Goal: Contribute content: Contribute content

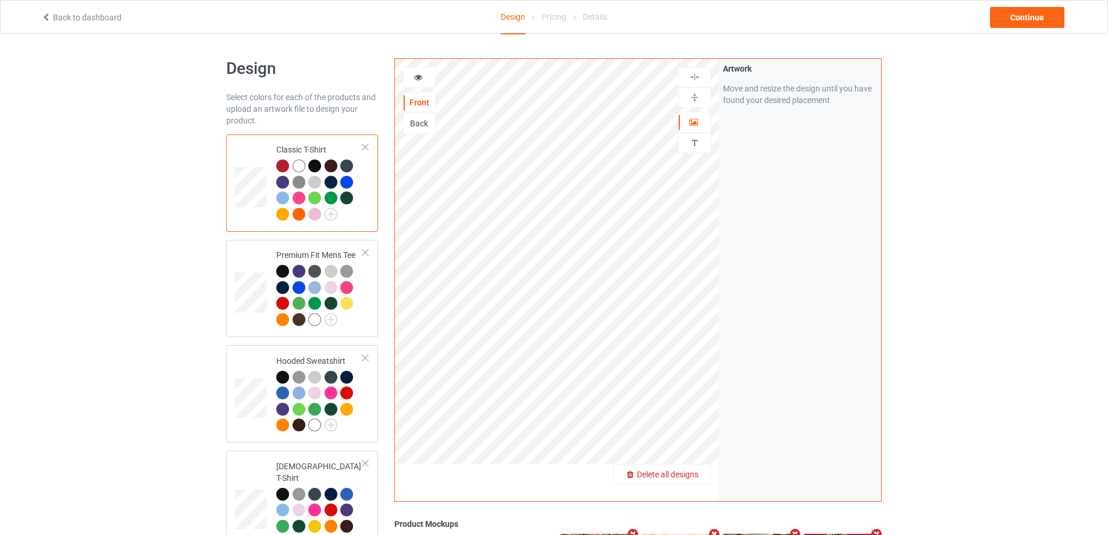
click at [690, 479] on span "Delete all designs" at bounding box center [668, 473] width 62 height 9
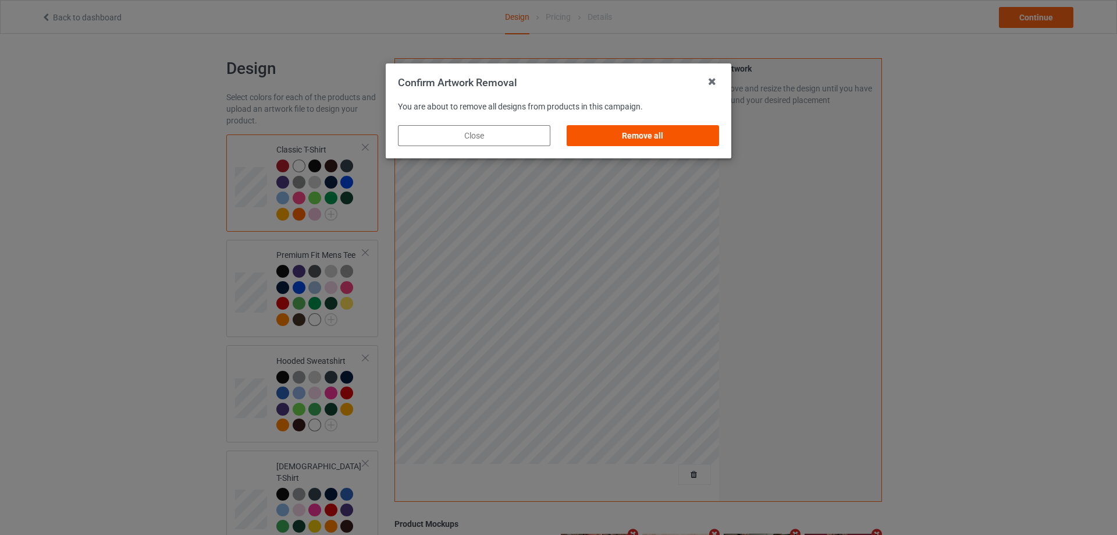
click at [688, 137] on div "Remove all" at bounding box center [643, 135] width 152 height 21
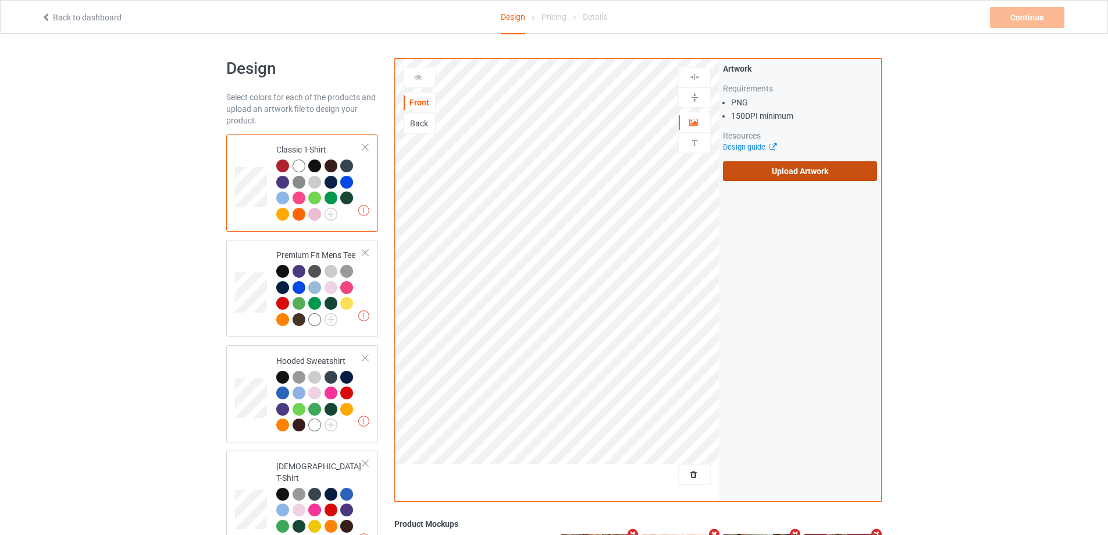
click at [761, 175] on label "Upload Artwork" at bounding box center [800, 171] width 154 height 20
click at [0, 0] on input "Upload Artwork" at bounding box center [0, 0] width 0 height 0
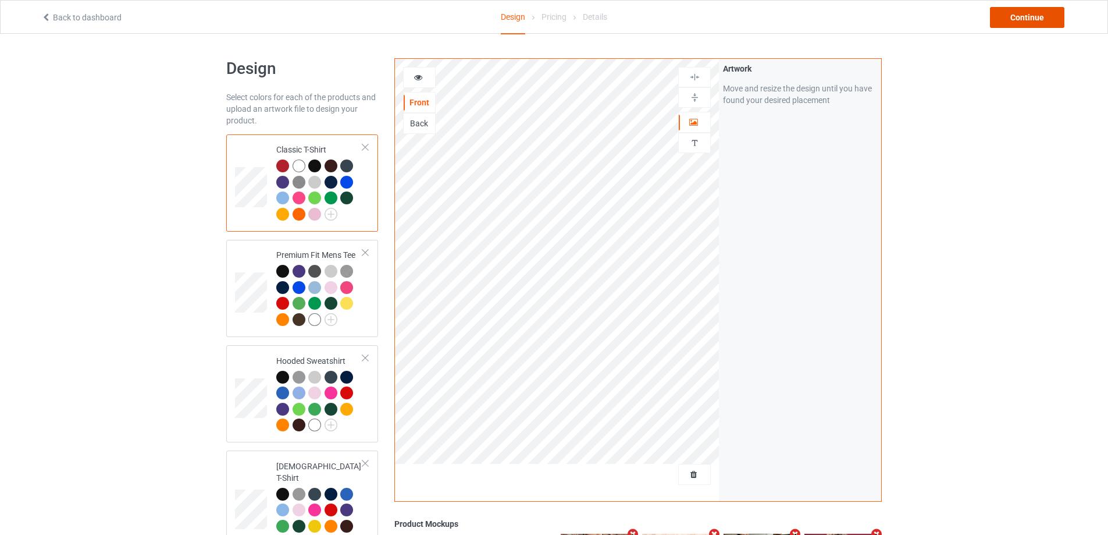
click at [1027, 9] on div "Continue" at bounding box center [1027, 17] width 74 height 21
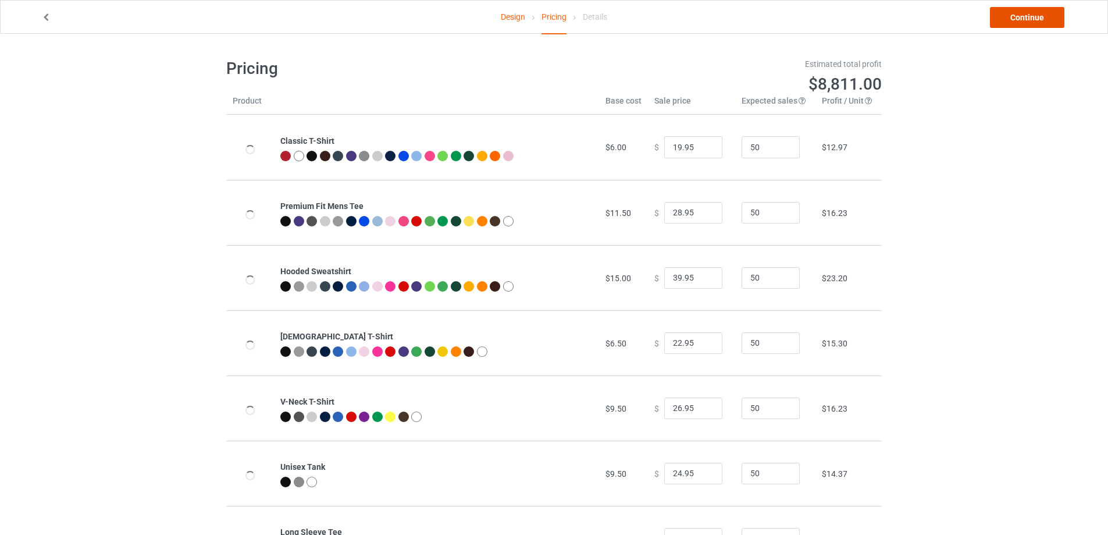
click at [1035, 16] on link "Continue" at bounding box center [1027, 17] width 74 height 21
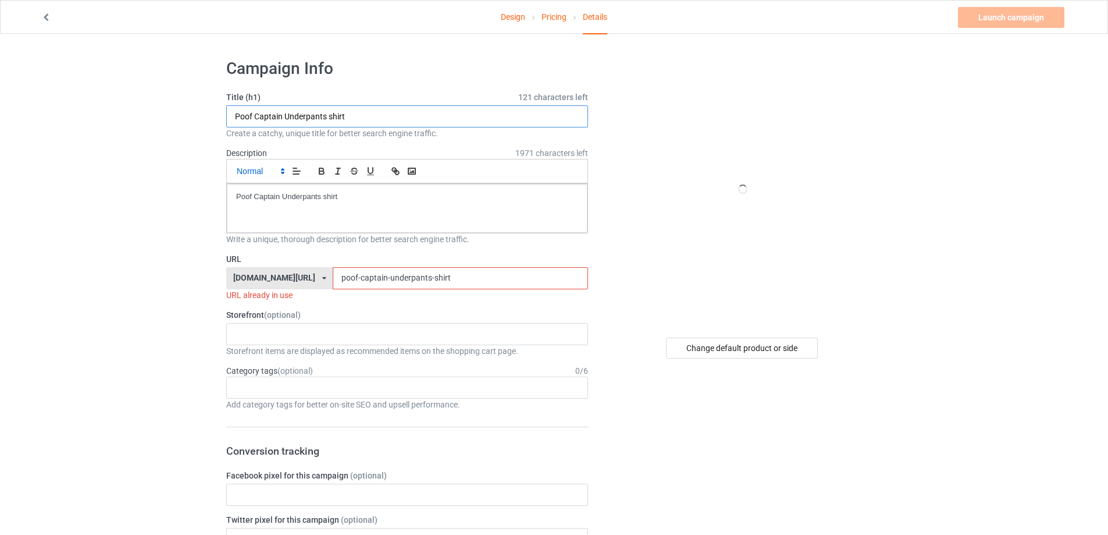
drag, startPoint x: 346, startPoint y: 111, endPoint x: 287, endPoint y: 176, distance: 88.1
paste input "Fingers triple b red"
type input "Fingers triple b red shirt"
drag, startPoint x: 382, startPoint y: 191, endPoint x: 66, endPoint y: 193, distance: 315.9
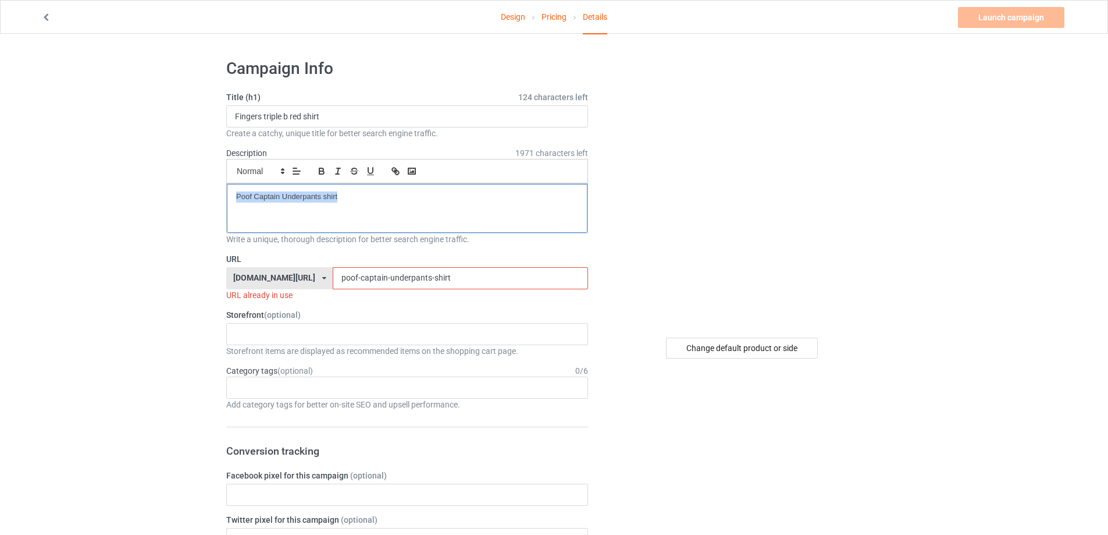
drag, startPoint x: 435, startPoint y: 276, endPoint x: 200, endPoint y: 262, distance: 236.0
paste input "fingers-triple-b-red"
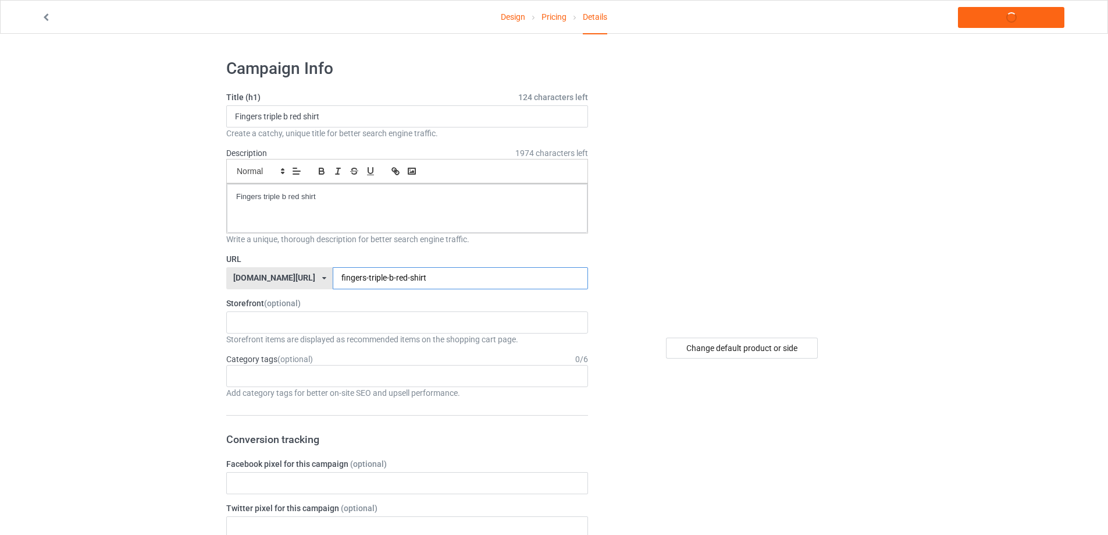
type input "fingers-triple-b-red-shirt"
drag, startPoint x: 345, startPoint y: 201, endPoint x: 78, endPoint y: 187, distance: 267.4
copy p "Fingers triple b red shirt"
click at [1026, 17] on link "Launch campaign" at bounding box center [1011, 17] width 106 height 21
